Goal: Navigation & Orientation: Find specific page/section

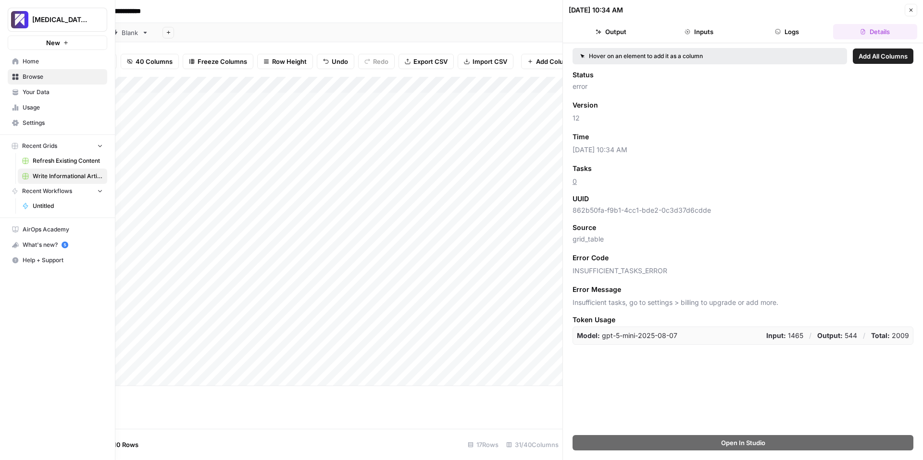
click at [44, 105] on span "Usage" at bounding box center [63, 107] width 80 height 9
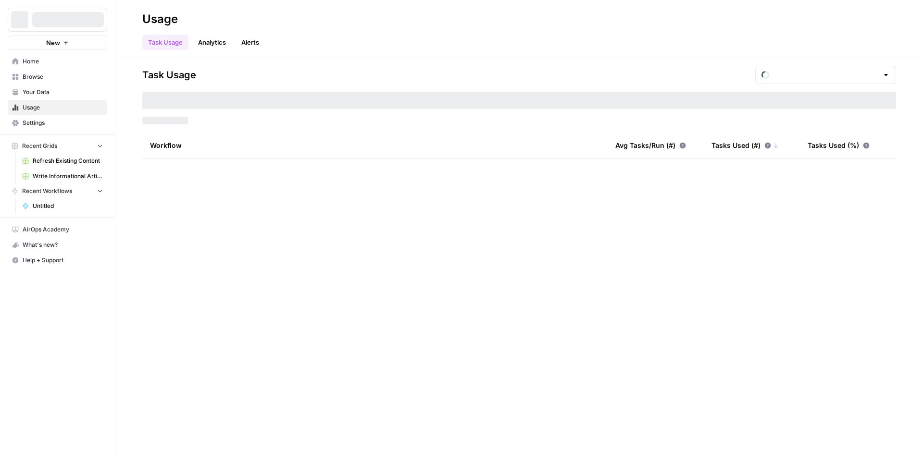
type input "August Included Tasks"
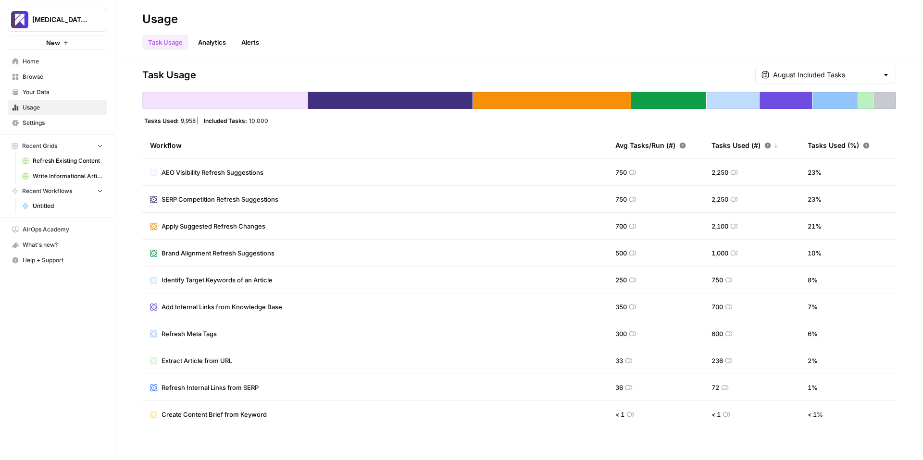
click at [51, 174] on span "Write Informational Article" at bounding box center [68, 176] width 70 height 9
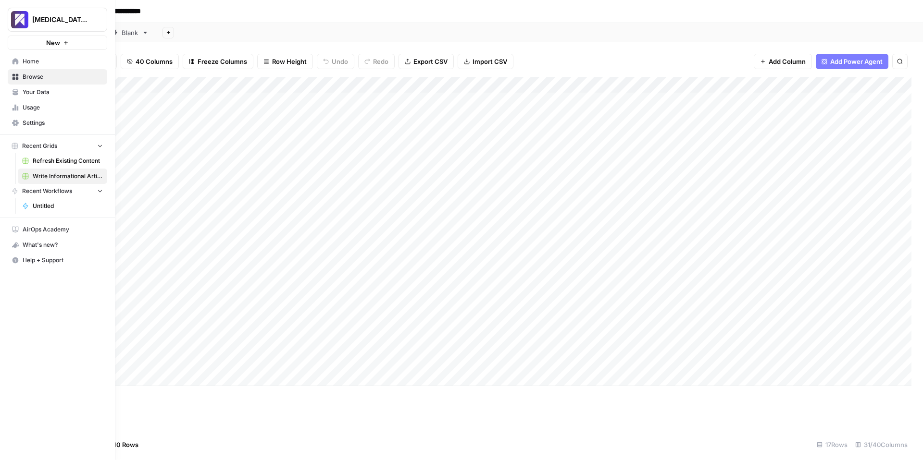
click at [28, 106] on span "Usage" at bounding box center [63, 107] width 80 height 9
